Goal: Information Seeking & Learning: Learn about a topic

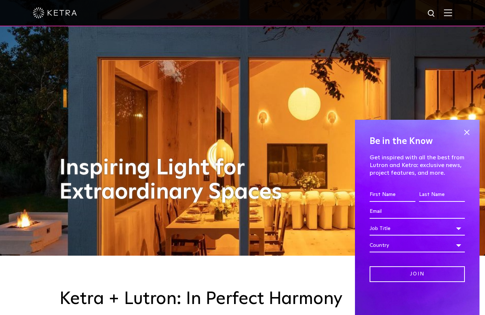
scroll to position [60, 0]
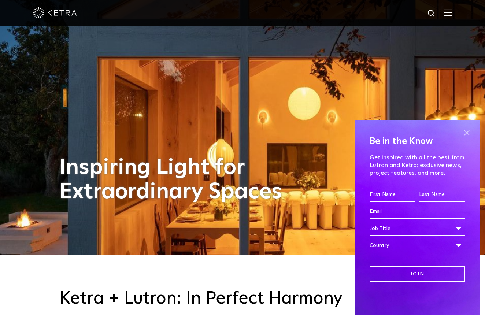
click at [467, 132] on span at bounding box center [466, 132] width 11 height 11
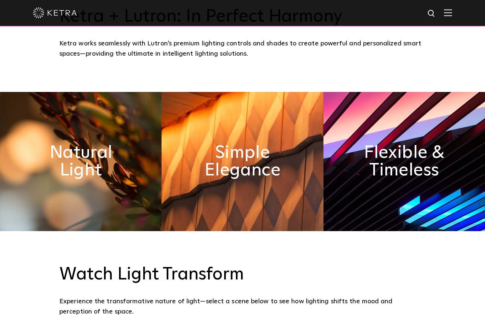
scroll to position [342, 0]
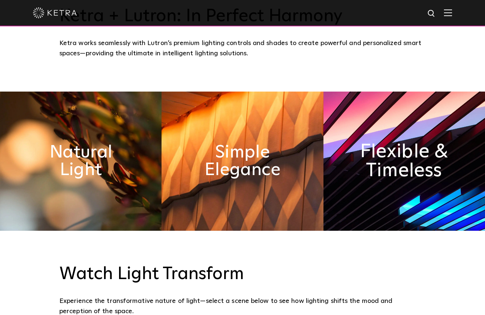
click at [374, 162] on h2 "Flexible & Timeless" at bounding box center [404, 161] width 88 height 38
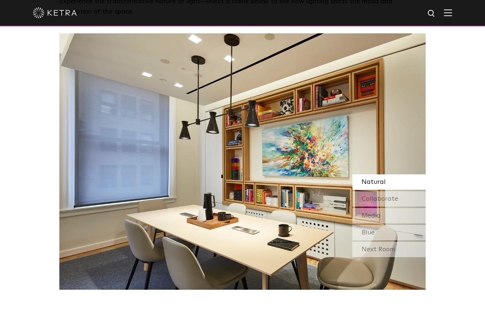
scroll to position [642, 0]
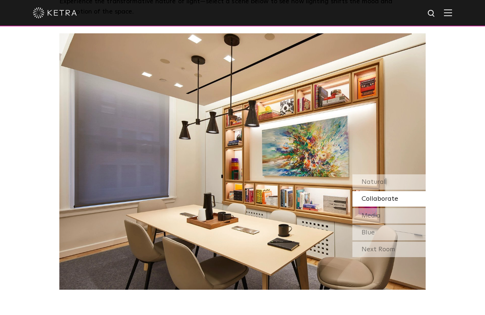
click at [384, 199] on span "Collaborate" at bounding box center [380, 199] width 37 height 7
click at [379, 214] on span "Media" at bounding box center [371, 216] width 19 height 7
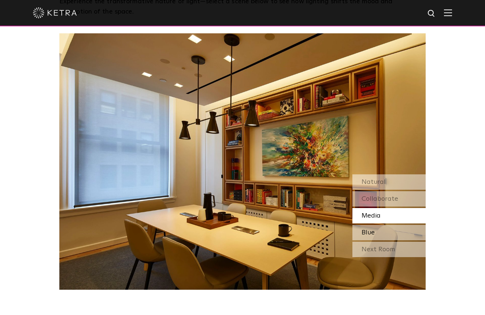
click at [374, 231] on span "Blue" at bounding box center [368, 232] width 13 height 7
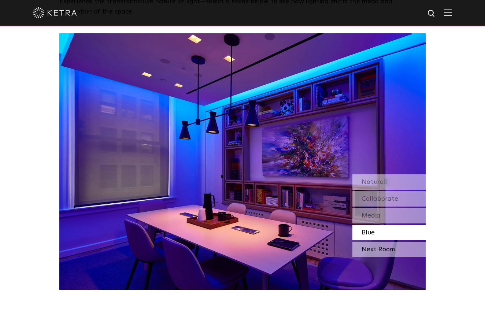
click at [369, 246] on div "Next Room" at bounding box center [389, 249] width 73 height 15
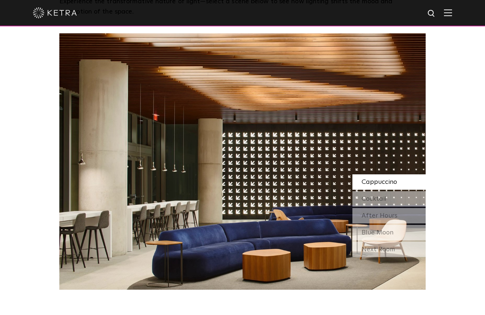
click at [375, 185] on div "Cappuccino" at bounding box center [389, 181] width 73 height 15
click at [375, 197] on span "Cocktail" at bounding box center [374, 199] width 25 height 7
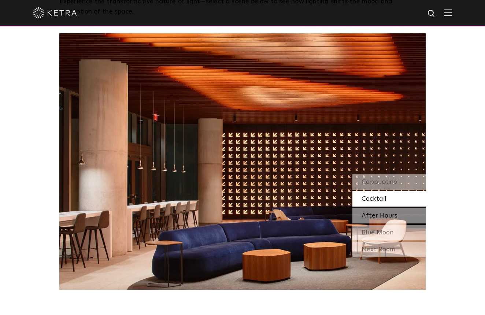
click at [378, 214] on span "After Hours" at bounding box center [380, 216] width 36 height 7
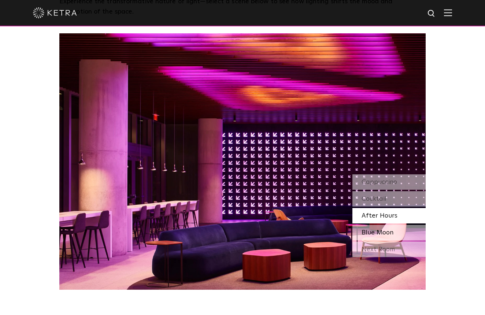
click at [376, 228] on div "Blue Moon" at bounding box center [389, 232] width 73 height 15
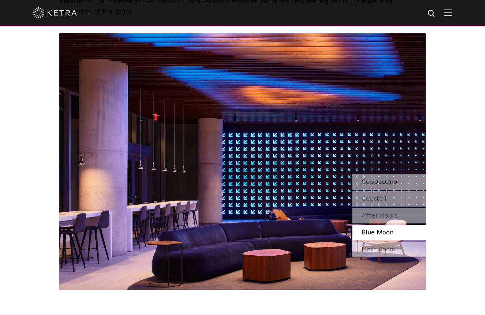
click at [387, 181] on span "Cappuccino" at bounding box center [380, 182] width 36 height 7
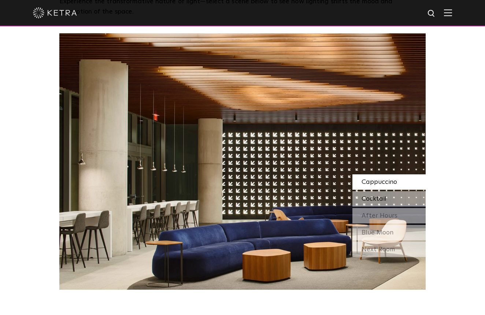
click at [374, 198] on span "Cocktail" at bounding box center [374, 199] width 25 height 7
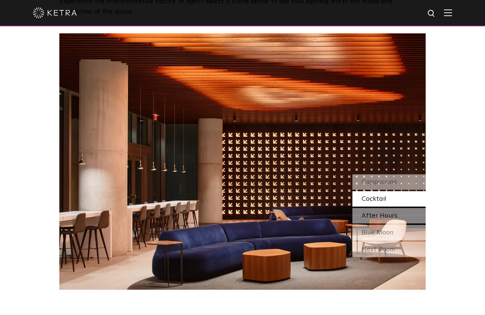
click at [374, 213] on span "After Hours" at bounding box center [380, 216] width 36 height 7
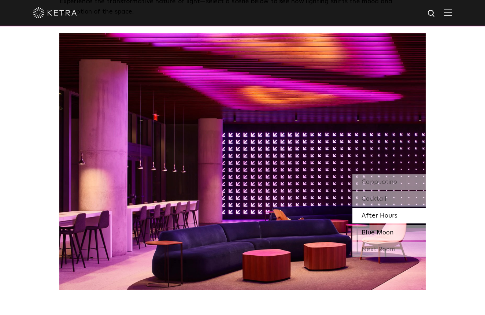
click at [376, 230] on span "Blue Moon" at bounding box center [378, 232] width 32 height 7
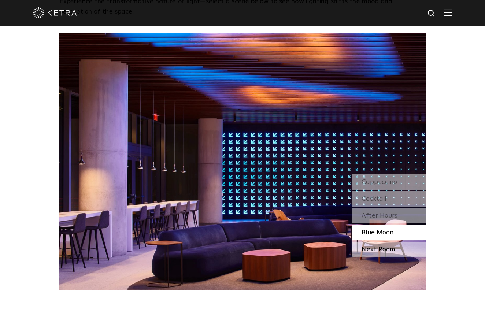
click at [376, 252] on div "Next Room" at bounding box center [389, 249] width 73 height 15
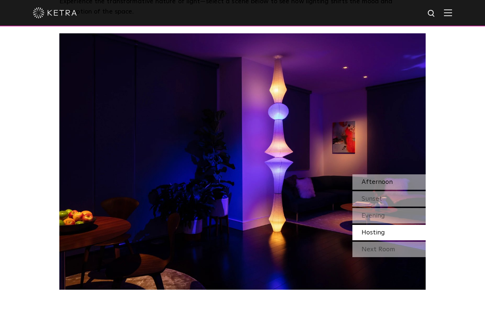
click at [380, 177] on div "Afternoon" at bounding box center [389, 181] width 73 height 15
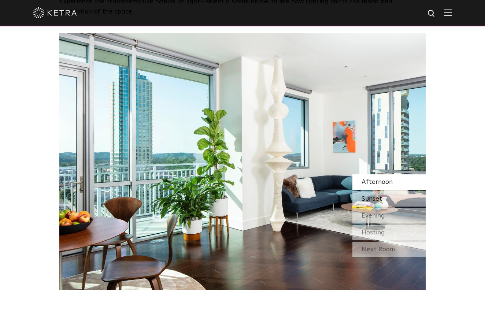
click at [380, 197] on span "Sunset" at bounding box center [372, 199] width 21 height 7
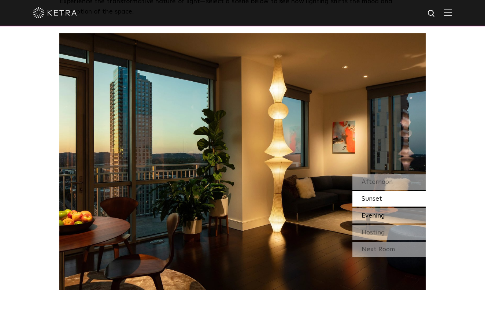
click at [378, 214] on span "Evening" at bounding box center [373, 216] width 23 height 7
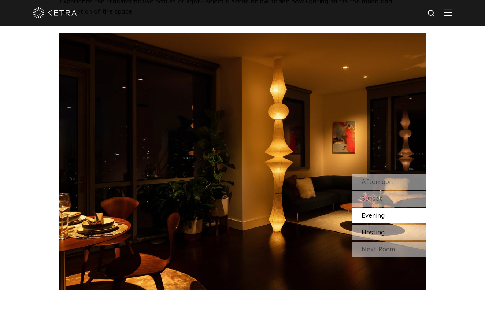
click at [374, 228] on div "Hosting" at bounding box center [389, 232] width 73 height 15
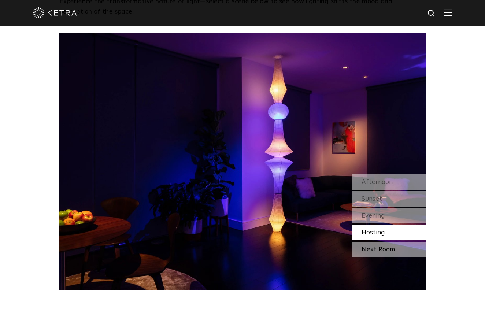
click at [376, 255] on div "Next Room" at bounding box center [389, 249] width 73 height 15
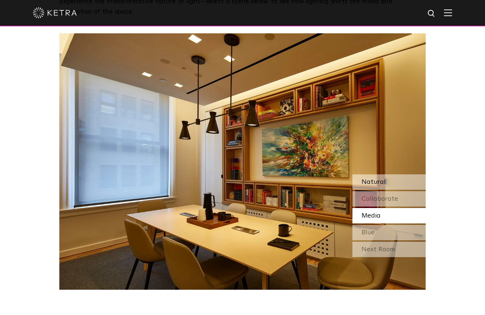
click at [398, 181] on div "Natural" at bounding box center [389, 181] width 73 height 15
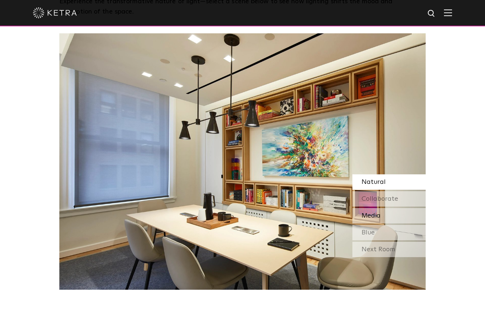
click at [376, 217] on span "Media" at bounding box center [371, 216] width 19 height 7
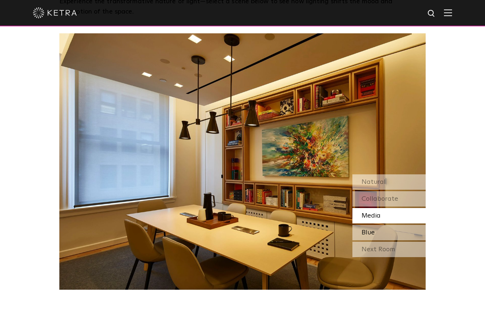
click at [373, 229] on span "Blue" at bounding box center [368, 232] width 13 height 7
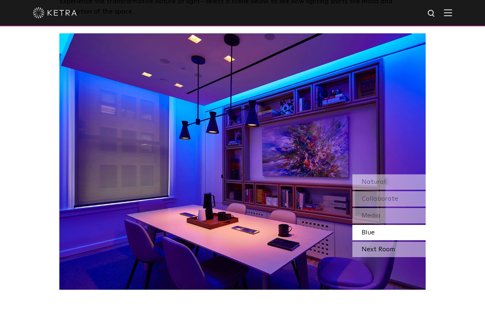
click at [374, 249] on div "Next Room" at bounding box center [389, 249] width 73 height 15
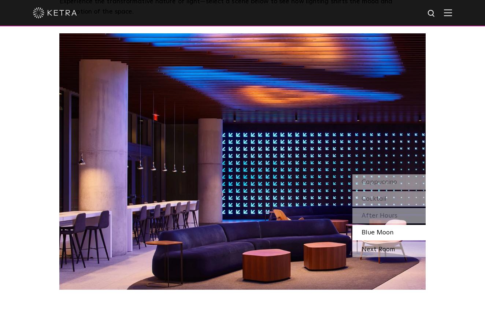
click at [375, 246] on div "Next Room" at bounding box center [389, 249] width 73 height 15
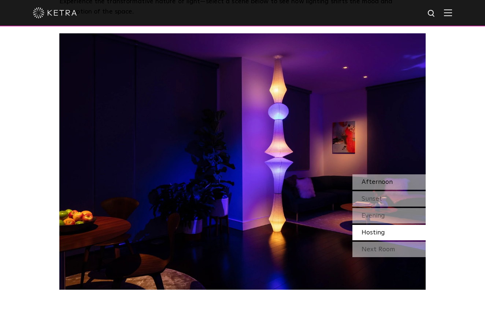
click at [380, 182] on span "Afternoon" at bounding box center [377, 182] width 31 height 7
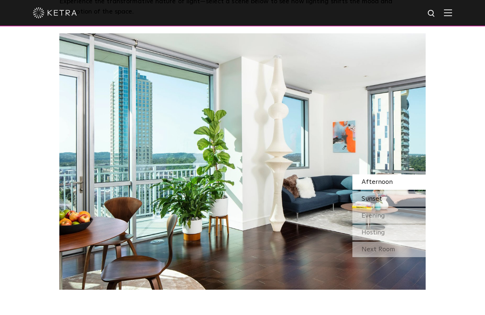
click at [396, 201] on div "Sunset" at bounding box center [389, 198] width 73 height 15
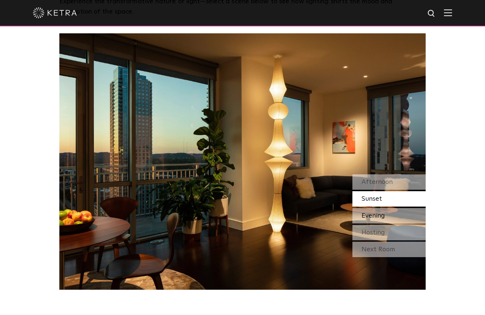
click at [373, 216] on span "Evening" at bounding box center [373, 216] width 23 height 7
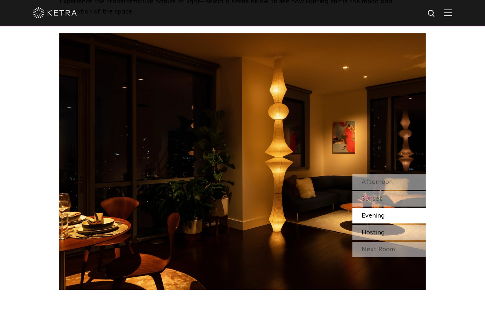
click at [370, 229] on span "Hosting" at bounding box center [373, 232] width 23 height 7
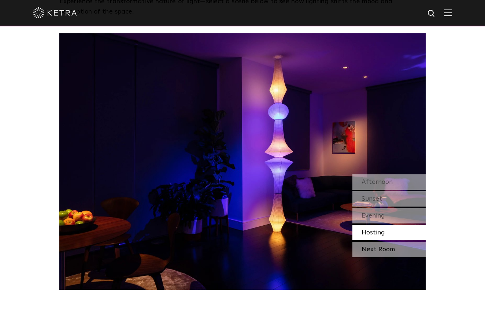
click at [369, 246] on div "Next Room" at bounding box center [389, 249] width 73 height 15
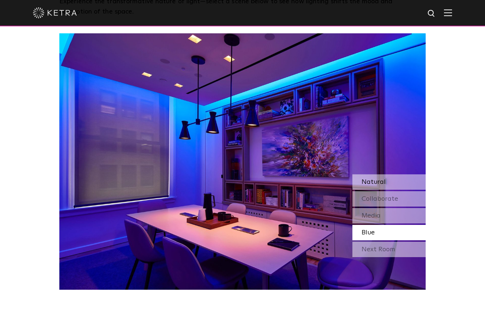
click at [378, 182] on span "Natural" at bounding box center [374, 182] width 24 height 7
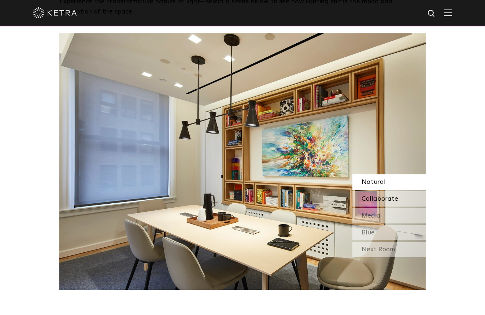
click at [376, 199] on span "Collaborate" at bounding box center [380, 199] width 37 height 7
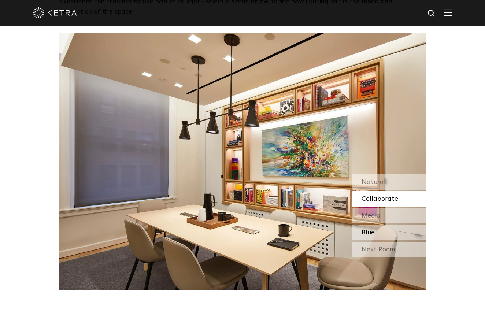
click at [377, 225] on div "Blue" at bounding box center [389, 232] width 73 height 15
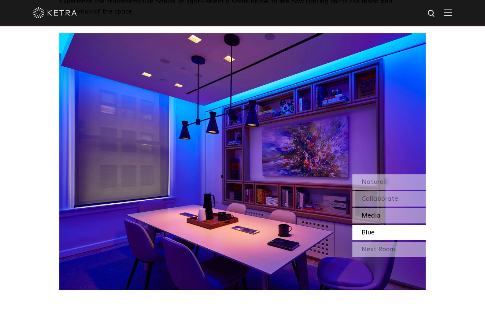
click at [379, 214] on span "Media" at bounding box center [371, 216] width 19 height 7
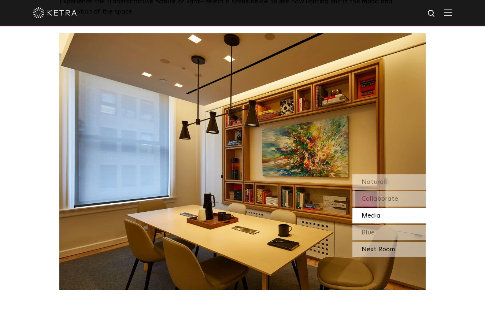
click at [385, 255] on div "Next Room" at bounding box center [389, 249] width 73 height 15
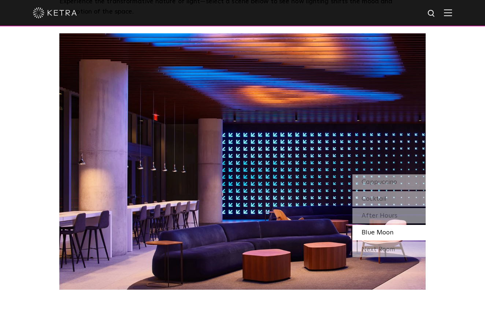
click at [385, 255] on div "Next Room" at bounding box center [389, 249] width 73 height 15
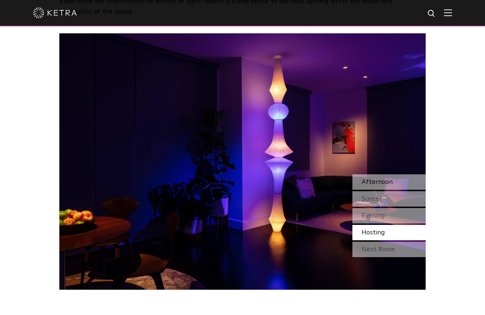
click at [380, 185] on div "Afternoon" at bounding box center [389, 181] width 73 height 15
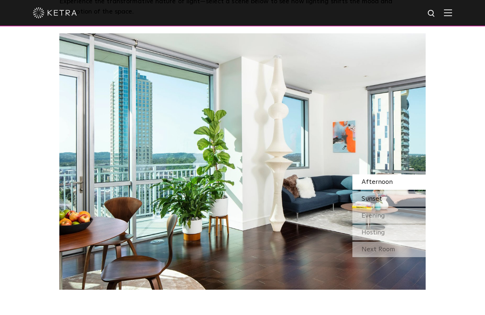
click at [372, 200] on span "Sunset" at bounding box center [372, 199] width 21 height 7
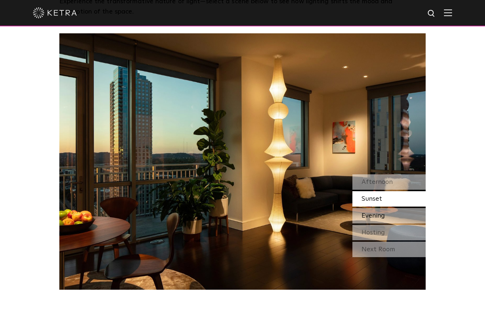
click at [375, 214] on span "Evening" at bounding box center [373, 216] width 23 height 7
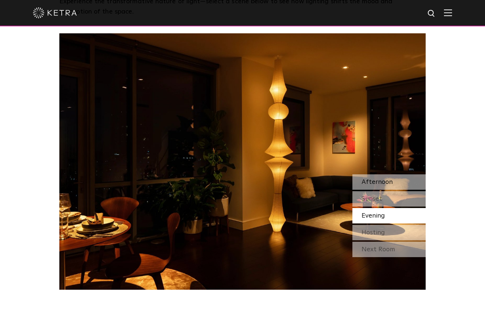
click at [387, 184] on span "Afternoon" at bounding box center [377, 182] width 31 height 7
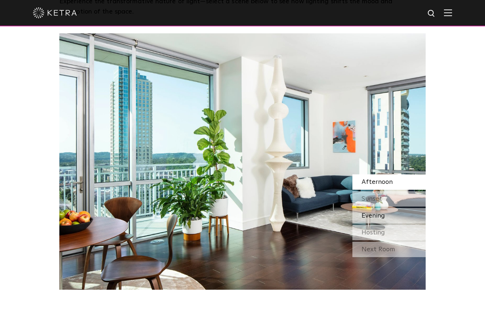
click at [380, 214] on span "Evening" at bounding box center [373, 216] width 23 height 7
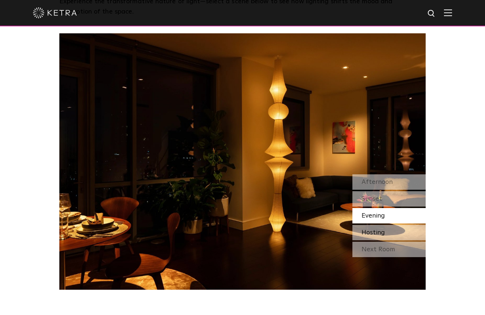
click at [374, 228] on div "Hosting" at bounding box center [389, 232] width 73 height 15
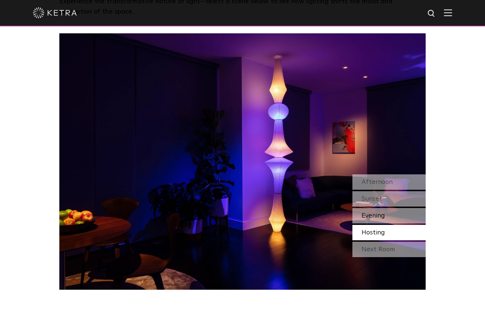
click at [392, 216] on div "Evening" at bounding box center [389, 215] width 73 height 15
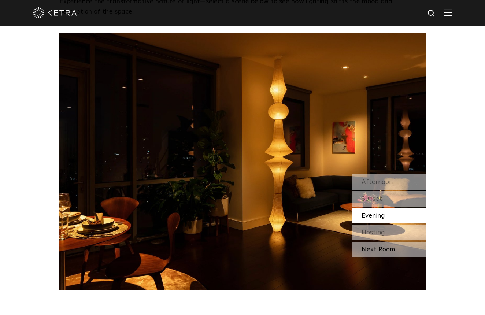
click at [381, 246] on div "Next Room" at bounding box center [389, 249] width 73 height 15
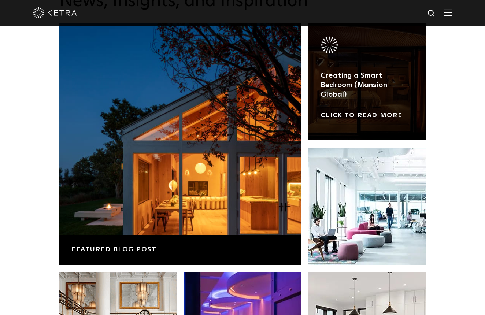
scroll to position [1193, 0]
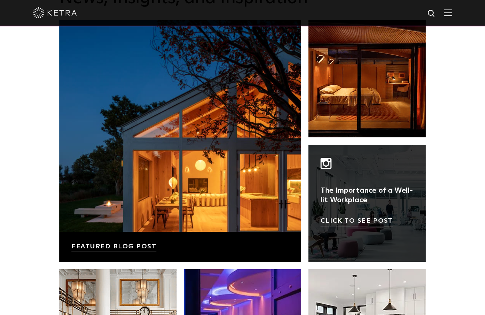
click at [368, 223] on link at bounding box center [367, 203] width 117 height 117
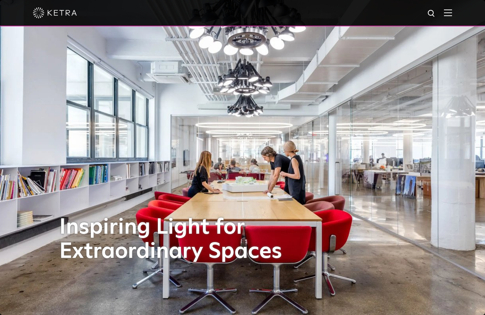
scroll to position [0, 0]
